Goal: Find specific page/section: Find specific page/section

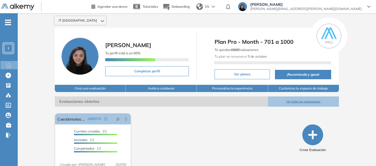
click at [8, 22] on icon "-" at bounding box center [8, 22] width 6 height 1
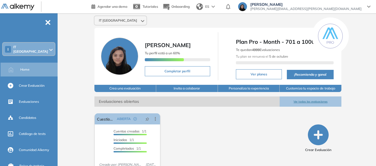
click at [34, 51] on div "I IT [GEOGRAPHIC_DATA]" at bounding box center [29, 49] width 52 height 13
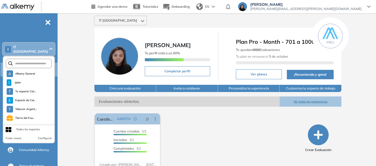
click at [189, 134] on div "El proctoring será activado ¡Importante!: Los usuarios que ya realizaron la eva…" at bounding box center [196, 146] width 209 height 71
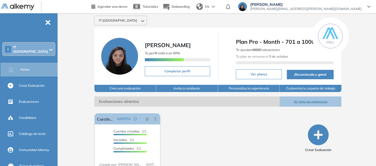
scroll to position [21, 0]
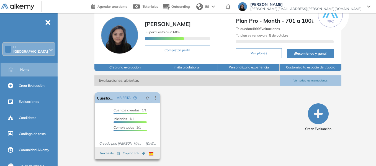
click at [122, 98] on span "ABIERTA" at bounding box center [124, 97] width 14 height 5
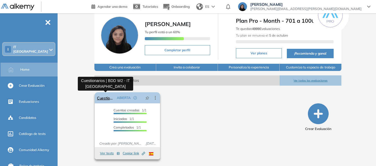
click at [102, 97] on link "Cuestionarios | BDD W2 - IT [GEOGRAPHIC_DATA]" at bounding box center [106, 97] width 18 height 11
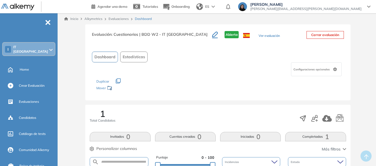
click at [46, 46] on div "I IT [GEOGRAPHIC_DATA]" at bounding box center [29, 49] width 52 height 13
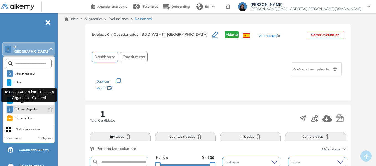
click at [28, 107] on span "Telecom Argent..." at bounding box center [26, 109] width 22 height 4
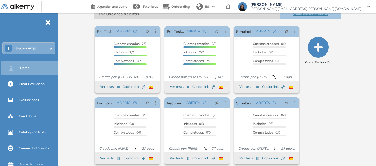
scroll to position [96, 0]
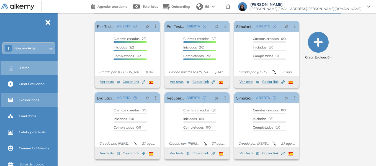
click at [26, 98] on span "Evaluaciones" at bounding box center [29, 99] width 20 height 5
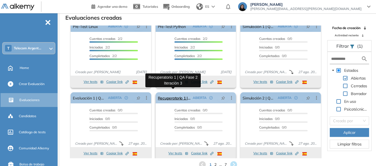
scroll to position [10, 0]
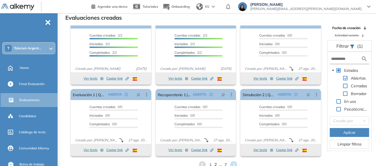
click at [216, 164] on span "2" at bounding box center [215, 164] width 2 height 6
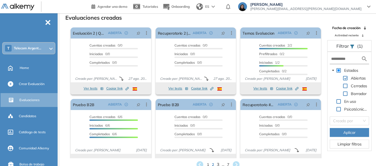
click at [216, 163] on span "3" at bounding box center [217, 164] width 2 height 6
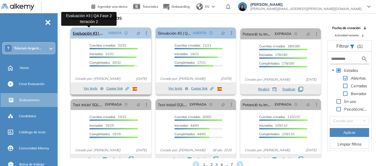
click at [80, 34] on link "Evaluación #3 | QA Fase 2 Iteración 2" at bounding box center [89, 32] width 33 height 11
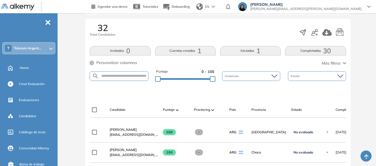
scroll to position [83, 0]
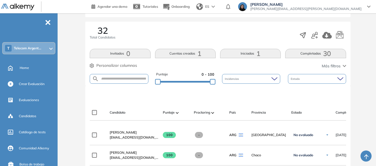
click at [248, 52] on button "Iniciadas 1" at bounding box center [250, 53] width 61 height 9
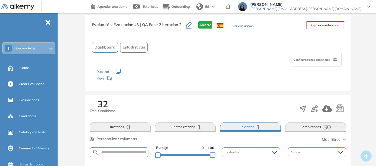
scroll to position [0, 0]
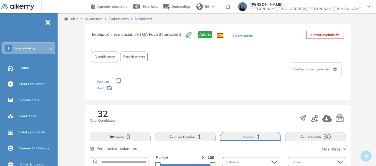
click at [194, 137] on button "Cuentas creadas 1" at bounding box center [185, 136] width 61 height 9
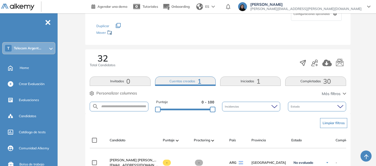
click at [131, 79] on button "Invitados 0" at bounding box center [120, 80] width 61 height 9
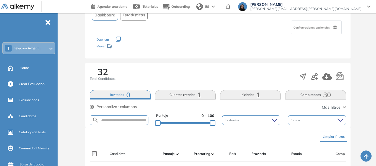
scroll to position [55, 0]
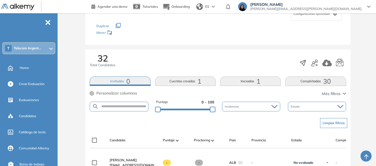
click at [317, 96] on div "Personalizar columnas Personalizar columnas Candidato [PERSON_NAME] Puntaje [PE…" at bounding box center [218, 93] width 256 height 7
click at [318, 80] on button "Completadas 30" at bounding box center [315, 80] width 61 height 9
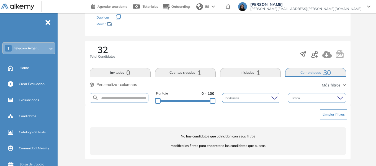
click at [258, 72] on span "1" at bounding box center [258, 72] width 4 height 0
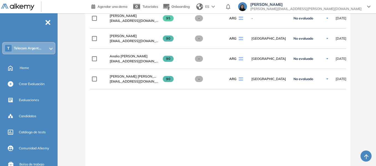
scroll to position [735, 0]
